Goal: Navigation & Orientation: Find specific page/section

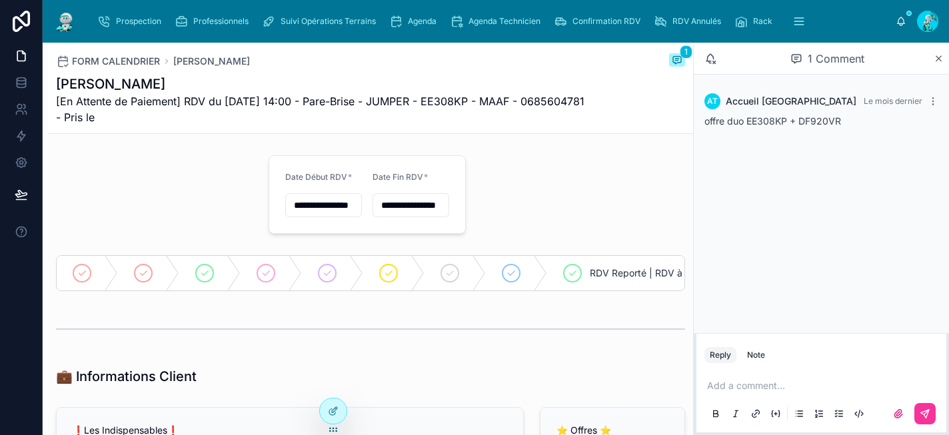
click at [159, 26] on span "Prospection" at bounding box center [138, 21] width 45 height 11
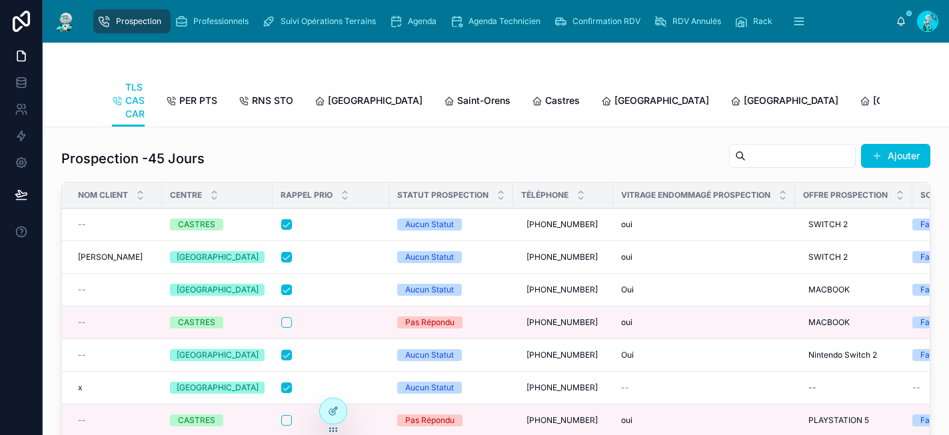
click at [545, 95] on span "Castres" at bounding box center [562, 100] width 35 height 13
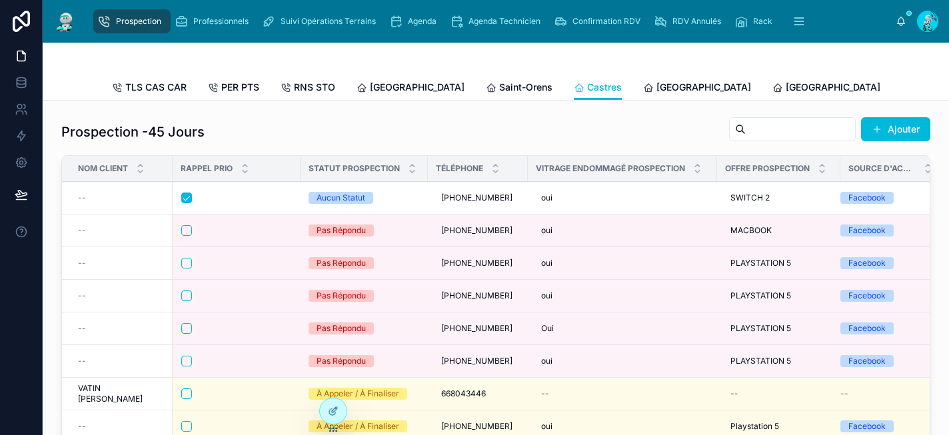
click at [656, 85] on span "[GEOGRAPHIC_DATA]" at bounding box center [703, 87] width 95 height 13
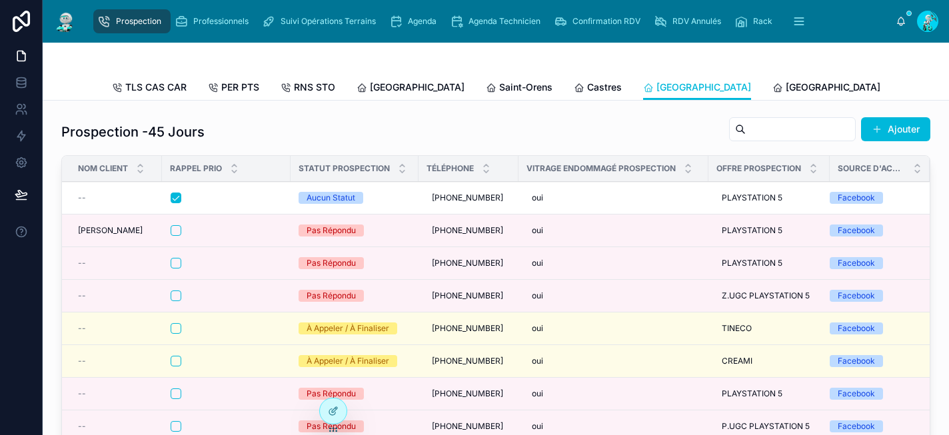
click at [402, 89] on span "[GEOGRAPHIC_DATA]" at bounding box center [417, 87] width 95 height 13
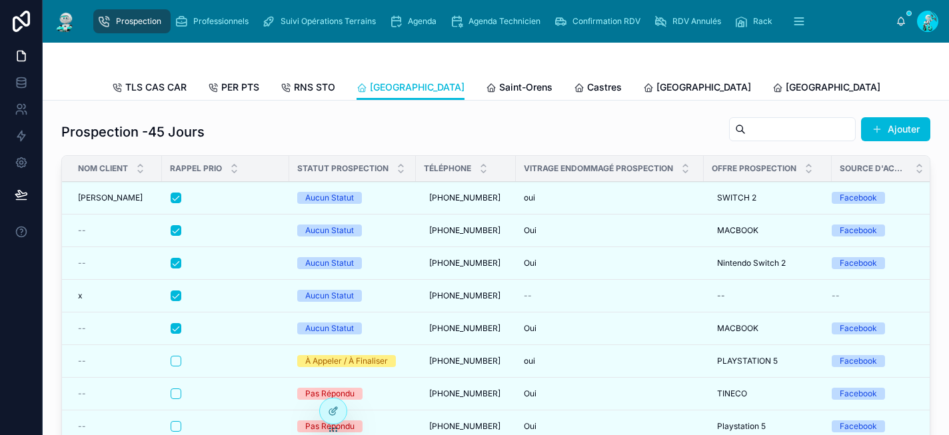
click at [499, 92] on span "Saint-Orens" at bounding box center [525, 87] width 53 height 13
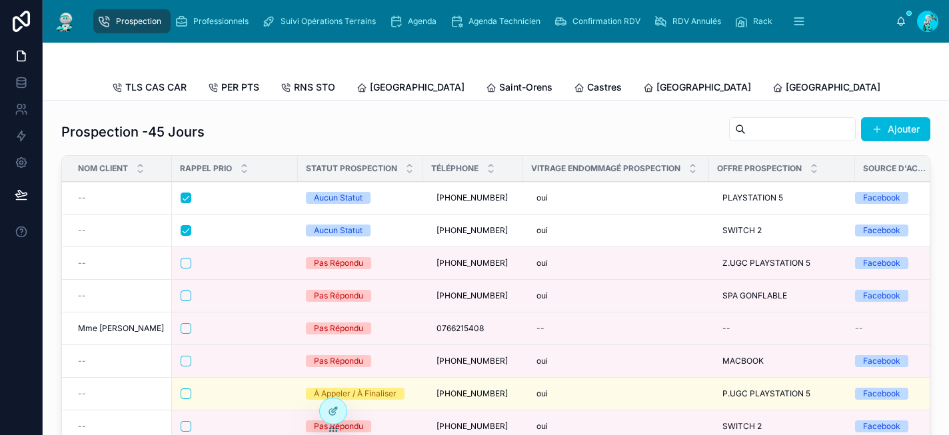
click at [656, 85] on span "[GEOGRAPHIC_DATA]" at bounding box center [703, 87] width 95 height 13
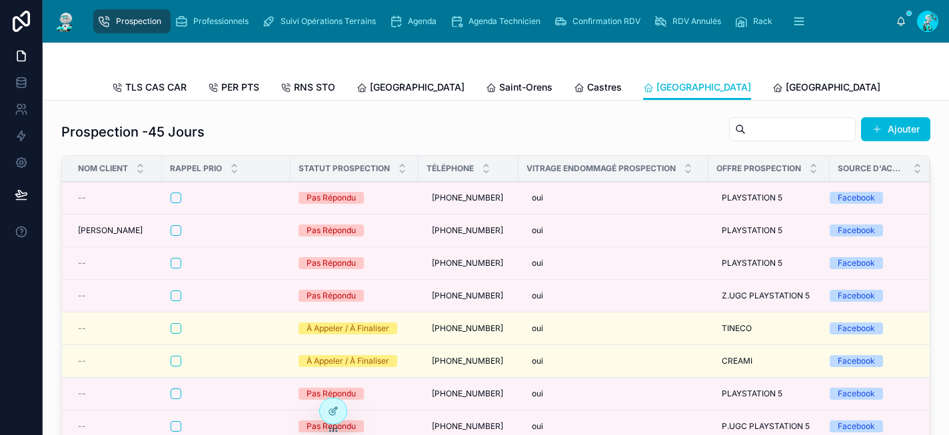
click at [587, 87] on span "Castres" at bounding box center [604, 87] width 35 height 13
click at [499, 87] on span "Saint-Orens" at bounding box center [525, 87] width 53 height 13
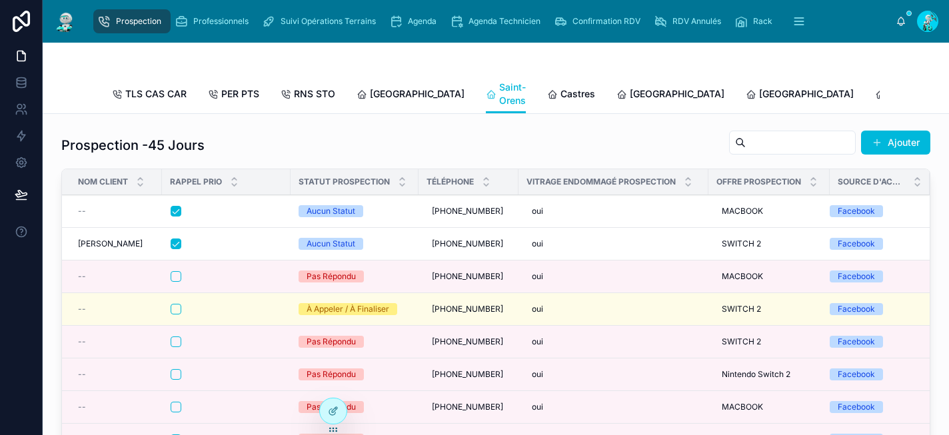
click at [380, 92] on span "[GEOGRAPHIC_DATA]" at bounding box center [417, 93] width 95 height 13
